Goal: Transaction & Acquisition: Purchase product/service

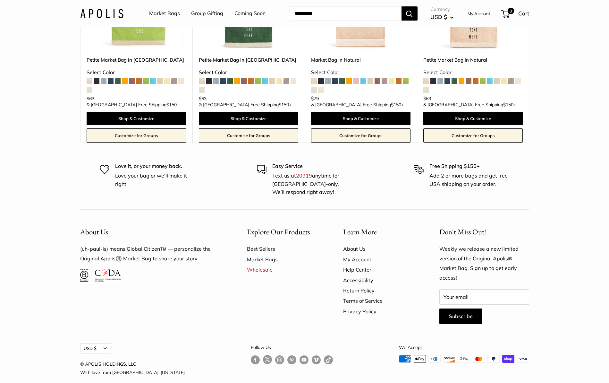
scroll to position [3827, 0]
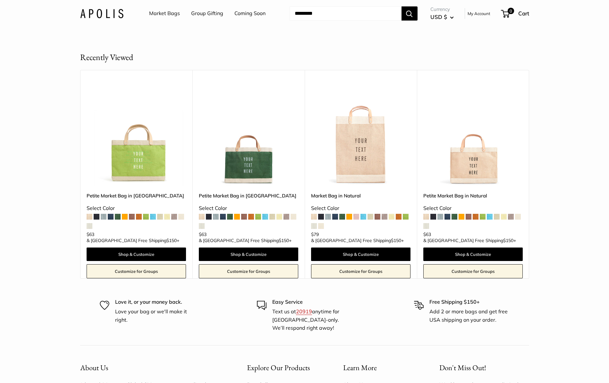
click at [231, 214] on span at bounding box center [230, 217] width 6 height 6
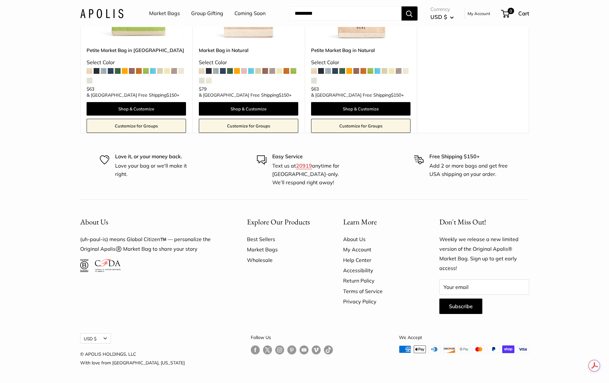
click at [263, 260] on link "Wholesale" at bounding box center [284, 260] width 74 height 10
